Goal: Find specific page/section

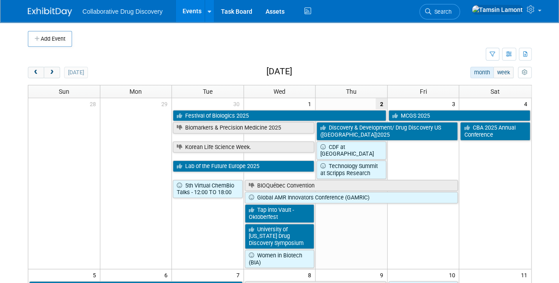
click at [491, 60] on div "Show: All Events Just My Events Only show events that either I created, or I am…" at bounding box center [509, 54] width 46 height 15
click at [490, 56] on icon "button" at bounding box center [493, 55] width 6 height 6
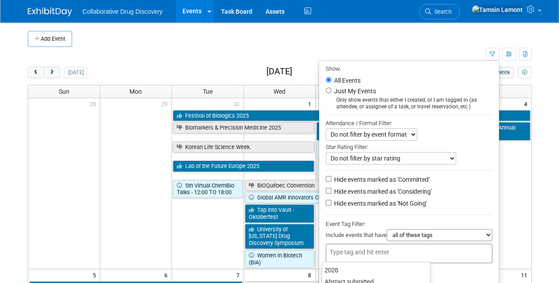
click at [344, 244] on div at bounding box center [409, 252] width 167 height 19
type input "eu"
click at [362, 279] on div "EU/Central" at bounding box center [384, 281] width 124 height 12
type input "EU/Central"
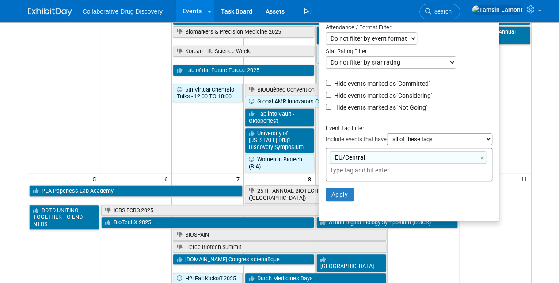
scroll to position [100, 0]
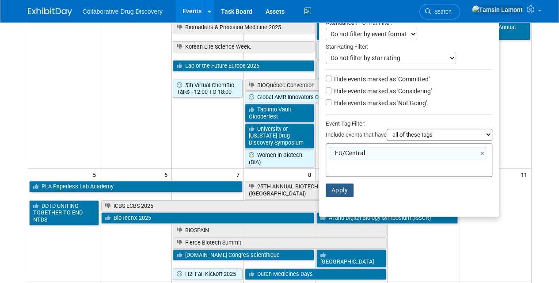
click at [336, 187] on button "Apply" at bounding box center [340, 189] width 28 height 13
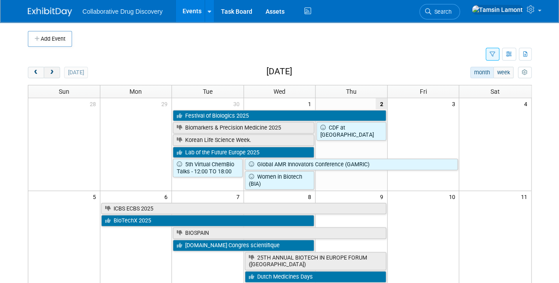
click at [58, 72] on button "next" at bounding box center [52, 72] width 16 height 11
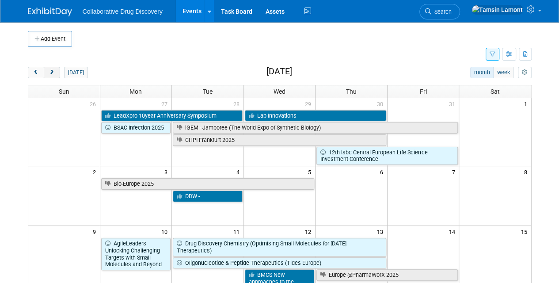
click at [51, 72] on span "next" at bounding box center [52, 73] width 7 height 6
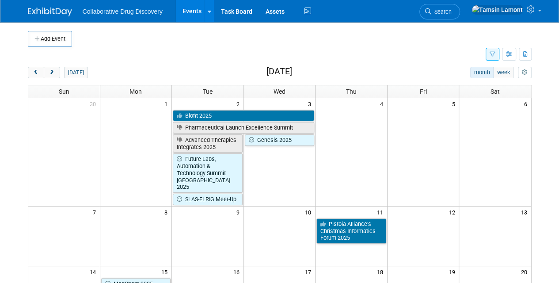
click at [137, 277] on td "MedChem 2025" at bounding box center [136, 283] width 72 height 12
